Goal: Task Accomplishment & Management: Use online tool/utility

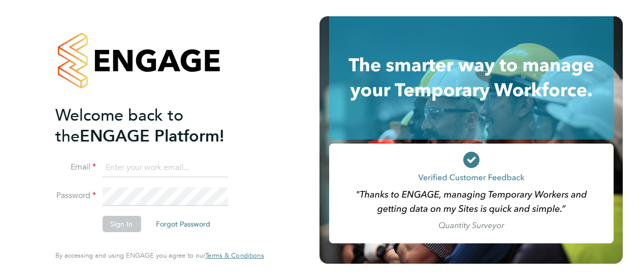
type input "[PERSON_NAME][EMAIL_ADDRESS][PERSON_NAME][DOMAIN_NAME]"
click at [136, 227] on button "Sign In" at bounding box center [121, 223] width 39 height 16
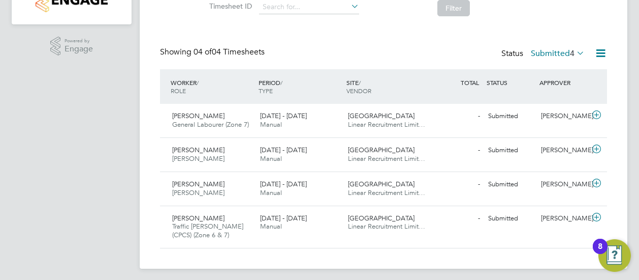
scroll to position [187, 0]
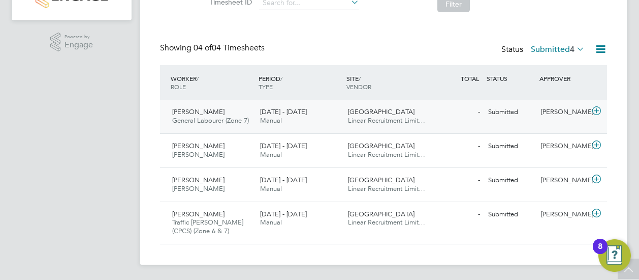
click at [201, 112] on span "Daniel Unsworth" at bounding box center [198, 111] width 52 height 9
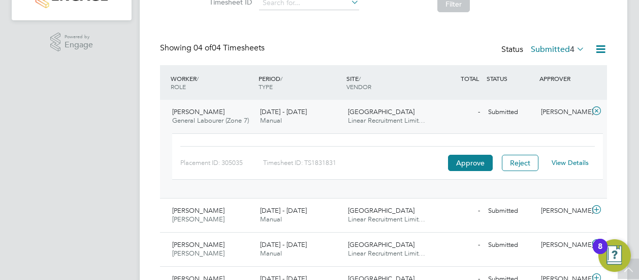
click at [569, 161] on link "View Details" at bounding box center [570, 162] width 37 height 9
click at [197, 206] on span "Neil Mclaren" at bounding box center [198, 210] width 52 height 9
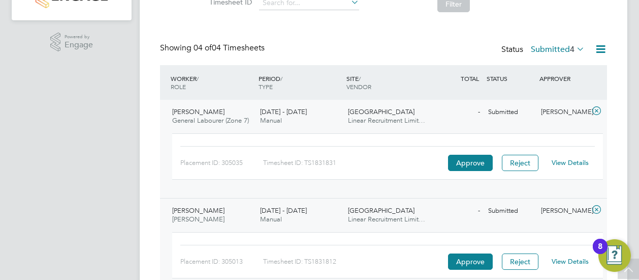
click at [569, 261] on link "View Details" at bounding box center [570, 261] width 37 height 9
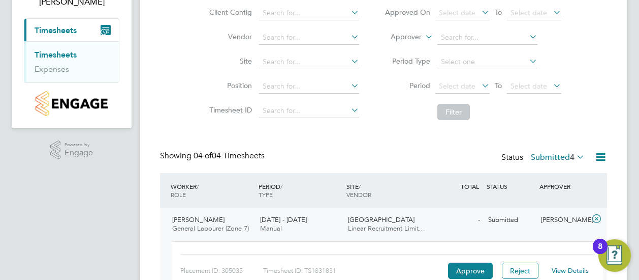
scroll to position [305, 0]
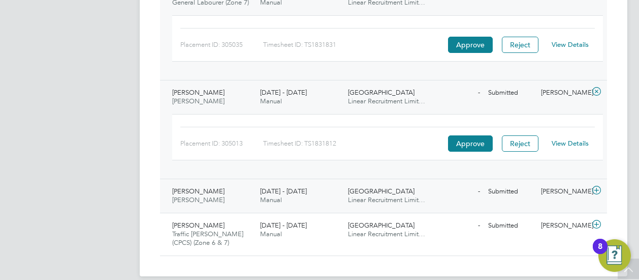
click at [195, 192] on span "[PERSON_NAME]" at bounding box center [198, 191] width 52 height 9
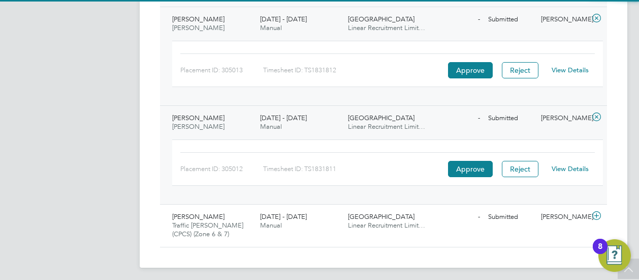
scroll to position [380, 0]
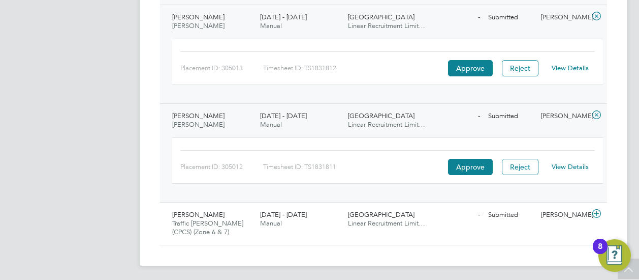
click at [569, 163] on link "View Details" at bounding box center [570, 166] width 37 height 9
click at [200, 214] on span "[PERSON_NAME]" at bounding box center [198, 214] width 52 height 9
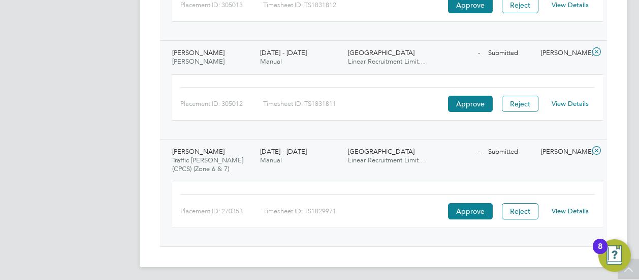
scroll to position [444, 0]
click at [573, 207] on link "View Details" at bounding box center [570, 209] width 37 height 9
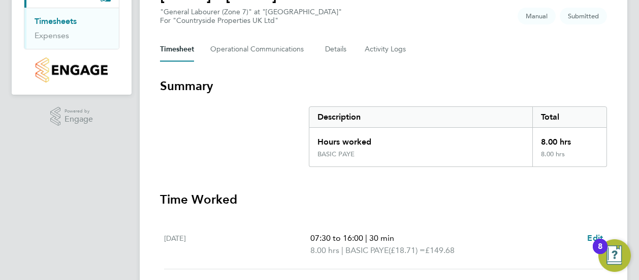
scroll to position [264, 0]
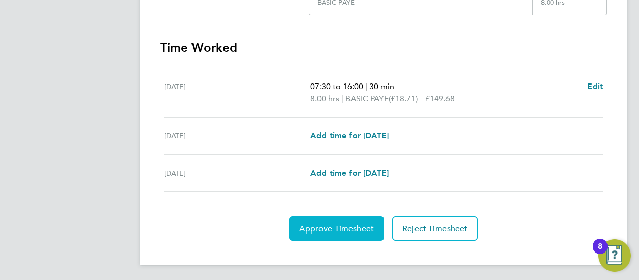
click at [327, 230] on span "Approve Timesheet" at bounding box center [336, 228] width 75 height 10
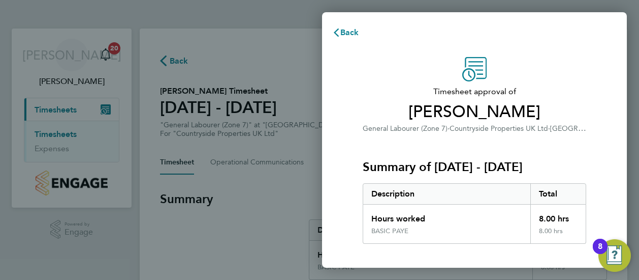
scroll to position [177, 0]
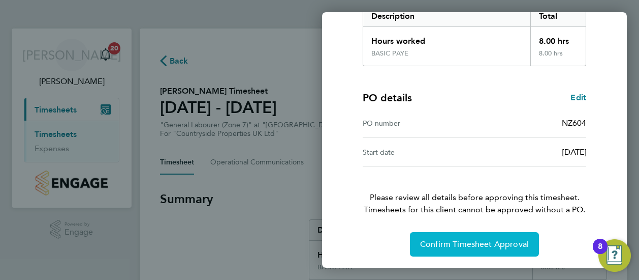
click at [455, 235] on button "Confirm Timesheet Approval" at bounding box center [474, 244] width 129 height 24
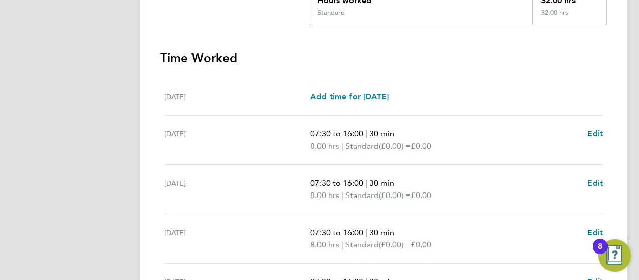
scroll to position [449, 0]
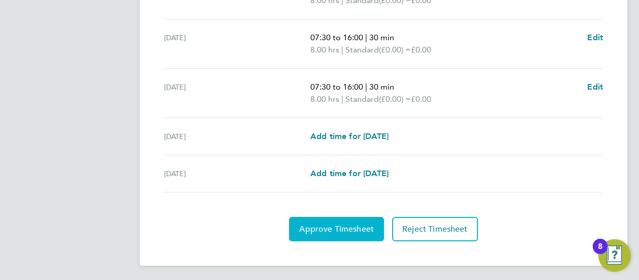
click at [359, 224] on span "Approve Timesheet" at bounding box center [336, 229] width 75 height 10
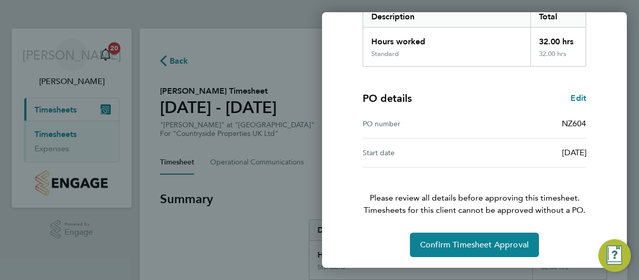
scroll to position [177, 0]
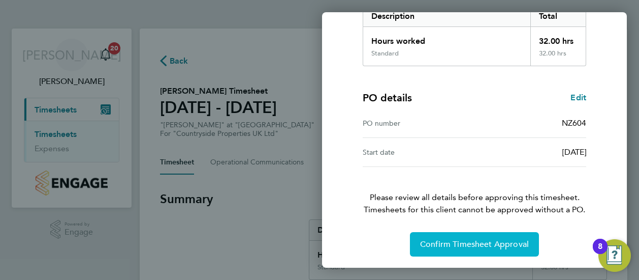
click at [416, 239] on button "Confirm Timesheet Approval" at bounding box center [474, 244] width 129 height 24
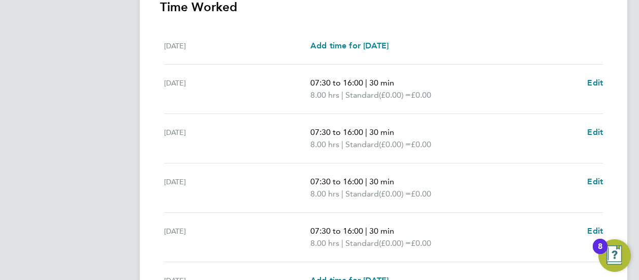
scroll to position [449, 0]
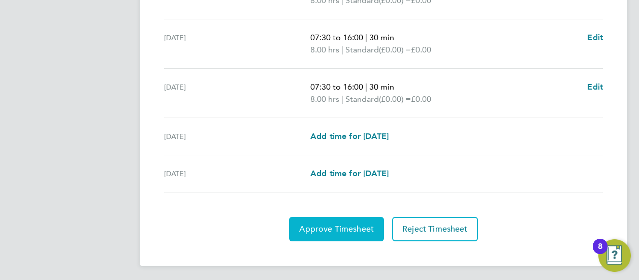
click at [356, 224] on span "Approve Timesheet" at bounding box center [336, 229] width 75 height 10
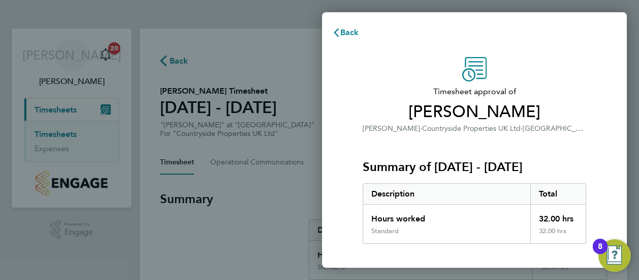
scroll to position [177, 0]
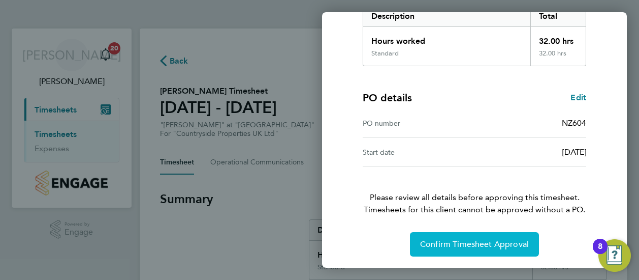
click at [487, 243] on span "Confirm Timesheet Approval" at bounding box center [474, 244] width 109 height 10
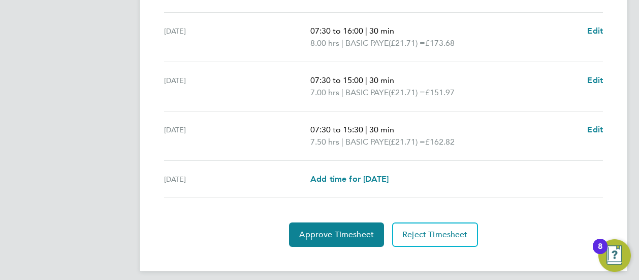
scroll to position [473, 0]
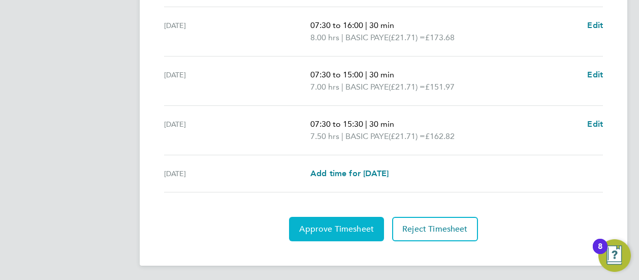
click at [352, 230] on span "Approve Timesheet" at bounding box center [336, 229] width 75 height 10
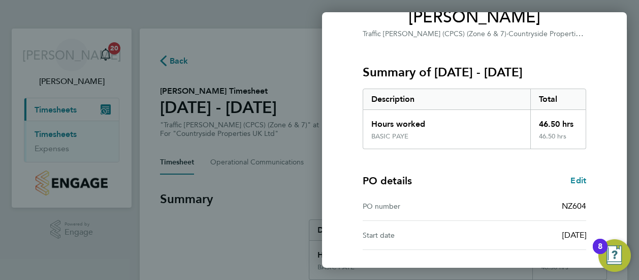
scroll to position [177, 0]
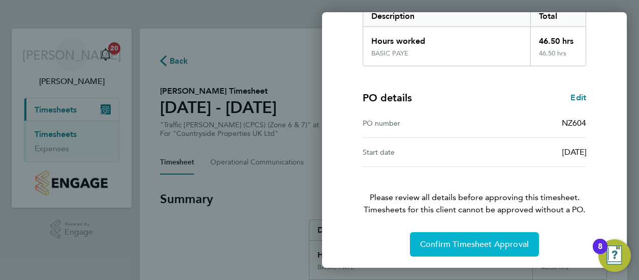
click at [461, 244] on span "Confirm Timesheet Approval" at bounding box center [474, 244] width 109 height 10
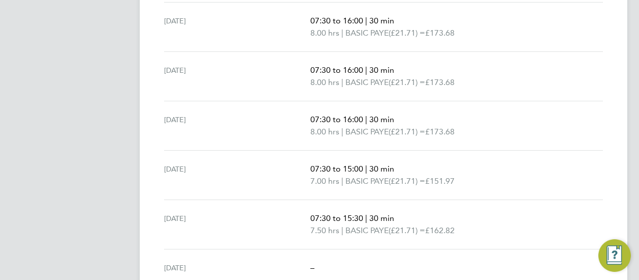
scroll to position [424, 0]
